Goal: Information Seeking & Learning: Check status

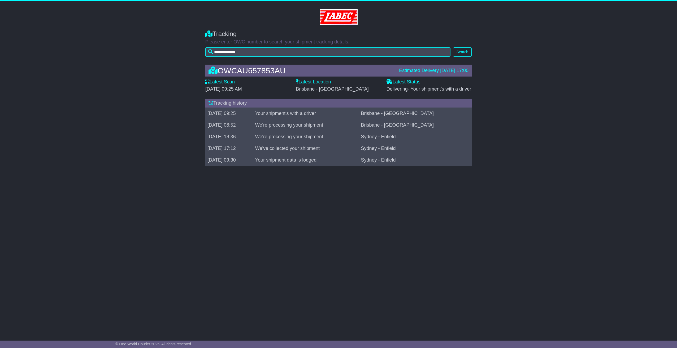
click at [309, 84] on label "Latest Location" at bounding box center [313, 82] width 35 height 6
drag, startPoint x: 445, startPoint y: 69, endPoint x: 448, endPoint y: 70, distance: 2.9
click at [445, 69] on div "Estimated Delivery [DATE] 17:00" at bounding box center [433, 71] width 69 height 6
click at [450, 70] on div "Estimated Delivery [DATE] 17:00" at bounding box center [433, 71] width 69 height 6
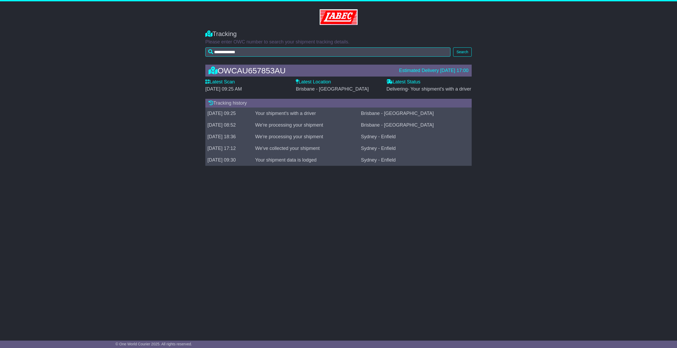
drag, startPoint x: 450, startPoint y: 70, endPoint x: 422, endPoint y: 83, distance: 30.5
click at [422, 83] on div "Latest Status - Delivering - Your shipment's with a driver" at bounding box center [428, 85] width 85 height 13
click at [418, 83] on label "Latest Status" at bounding box center [403, 82] width 34 height 6
drag, startPoint x: 418, startPoint y: 83, endPoint x: 421, endPoint y: 110, distance: 26.6
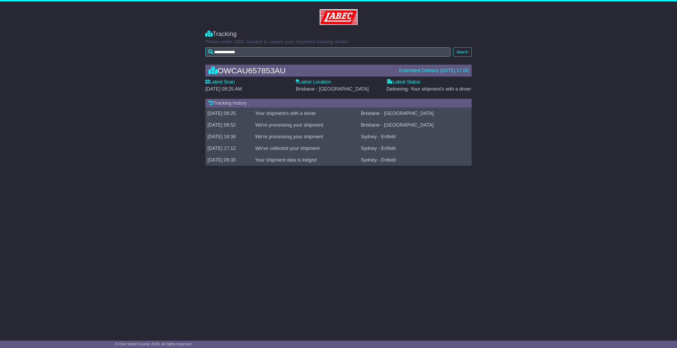
click at [421, 110] on td "Brisbane - [GEOGRAPHIC_DATA]" at bounding box center [415, 114] width 113 height 12
click at [301, 127] on td "We're processing your shipment" at bounding box center [306, 126] width 106 height 12
drag, startPoint x: 301, startPoint y: 127, endPoint x: 298, endPoint y: 115, distance: 12.7
click at [298, 115] on td "Your shipment's with a driver" at bounding box center [306, 114] width 106 height 12
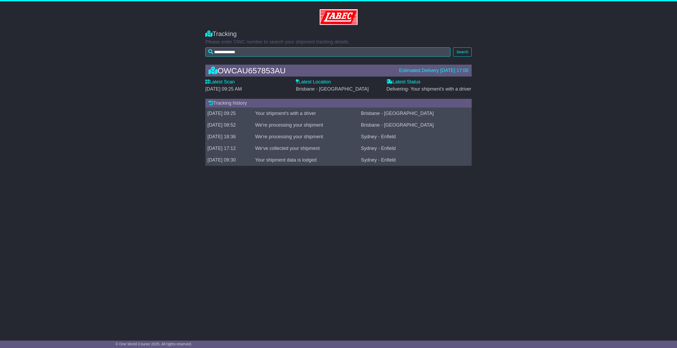
click at [283, 120] on td "Your shipment's with a driver" at bounding box center [306, 114] width 106 height 12
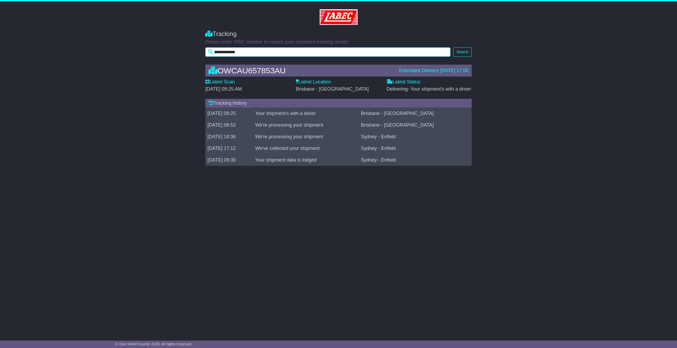
click at [338, 55] on input "**********" at bounding box center [327, 51] width 245 height 9
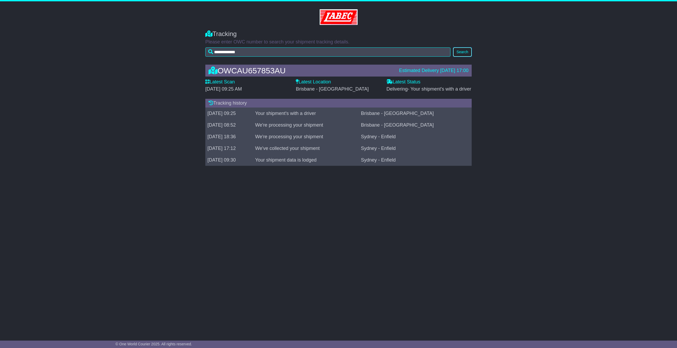
click at [460, 53] on button "Search" at bounding box center [462, 51] width 19 height 9
